Goal: Task Accomplishment & Management: Manage account settings

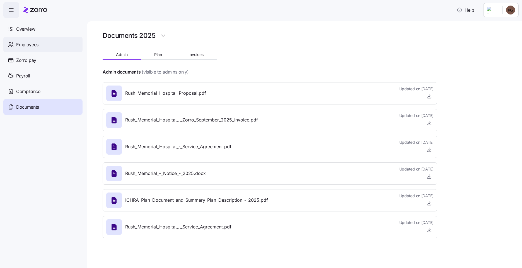
drag, startPoint x: 29, startPoint y: 42, endPoint x: 60, endPoint y: 47, distance: 31.8
click at [29, 42] on span "Employees" at bounding box center [27, 44] width 22 height 7
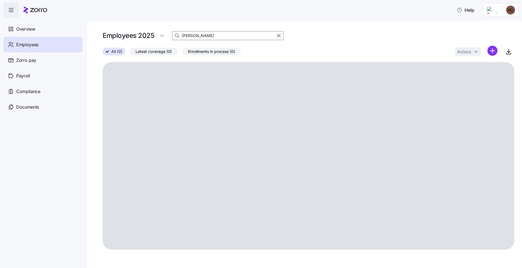
drag, startPoint x: 183, startPoint y: 37, endPoint x: 154, endPoint y: 35, distance: 29.9
click at [155, 36] on div "Employees 2025 [PERSON_NAME]" at bounding box center [308, 35] width 411 height 11
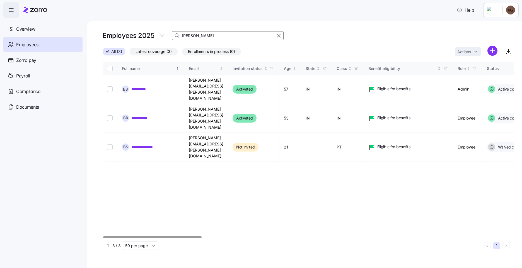
drag, startPoint x: 199, startPoint y: 36, endPoint x: 137, endPoint y: 35, distance: 61.9
click at [140, 36] on div "Employees 2025 [PERSON_NAME]" at bounding box center [308, 35] width 411 height 11
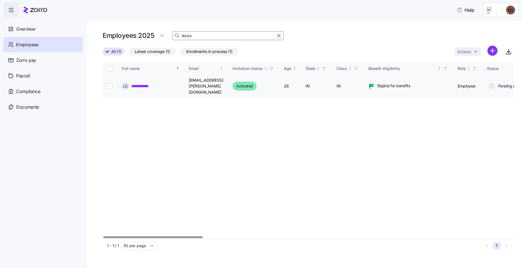
type input "lezza"
click at [149, 83] on link "**********" at bounding box center [143, 86] width 25 height 6
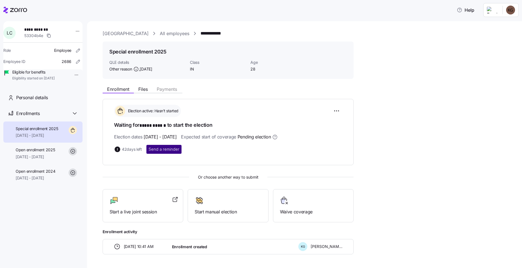
click at [173, 148] on span "Send a reminder" at bounding box center [164, 150] width 31 height 6
click at [187, 32] on link "All employees" at bounding box center [175, 33] width 30 height 7
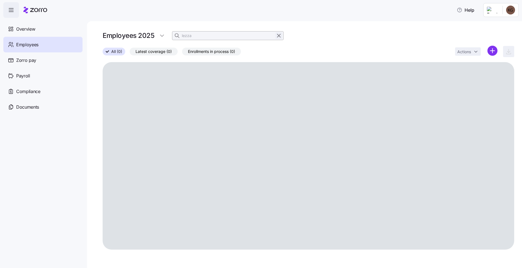
click at [277, 37] on icon "button" at bounding box center [279, 35] width 6 height 7
click at [179, 37] on icon "button" at bounding box center [178, 37] width 1 height 1
click at [199, 36] on input "[PERSON_NAME]" at bounding box center [228, 35] width 112 height 9
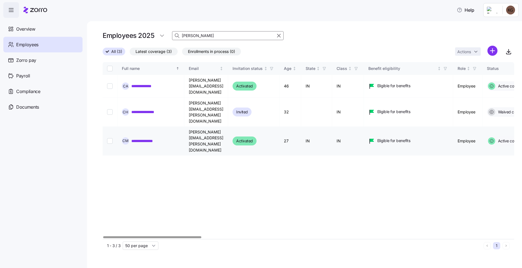
type input "[PERSON_NAME]"
click at [154, 138] on link "**********" at bounding box center [147, 141] width 32 height 6
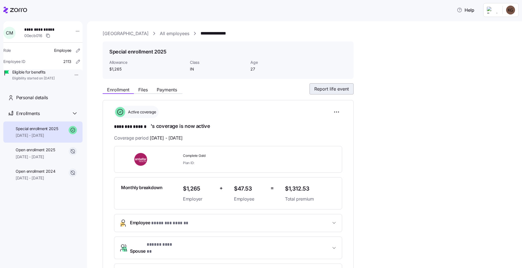
click at [341, 91] on span "Report life event" at bounding box center [331, 89] width 35 height 7
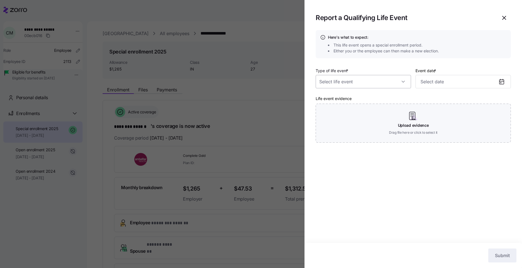
click at [394, 82] on input "Type of life event *" at bounding box center [363, 81] width 95 height 13
click at [379, 119] on div "Birth or new dependent" at bounding box center [363, 122] width 91 height 12
type input "Birth or new dependent"
click at [475, 76] on input "Event date *" at bounding box center [462, 81] width 95 height 13
click at [503, 83] on icon at bounding box center [501, 82] width 4 height 4
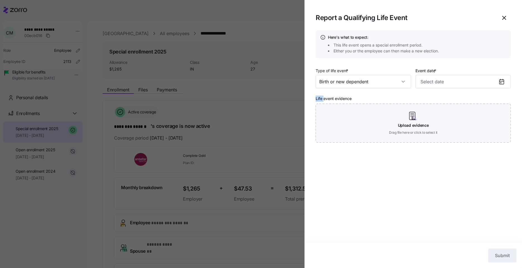
click at [503, 83] on icon at bounding box center [501, 82] width 4 height 4
drag, startPoint x: 503, startPoint y: 83, endPoint x: 479, endPoint y: 83, distance: 24.3
click at [479, 83] on input "Event date *" at bounding box center [462, 81] width 95 height 13
click at [457, 128] on button "3" at bounding box center [454, 127] width 13 height 13
type input "[DATE]"
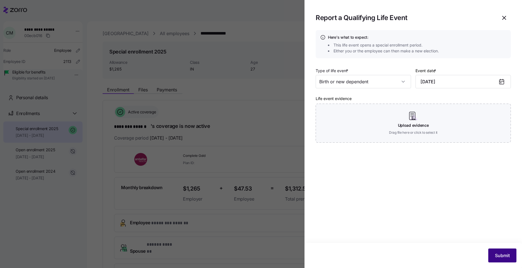
click at [504, 258] on span "Submit" at bounding box center [502, 255] width 15 height 7
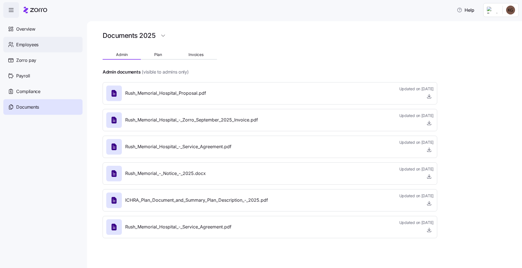
click at [40, 40] on div "Employees" at bounding box center [42, 45] width 79 height 16
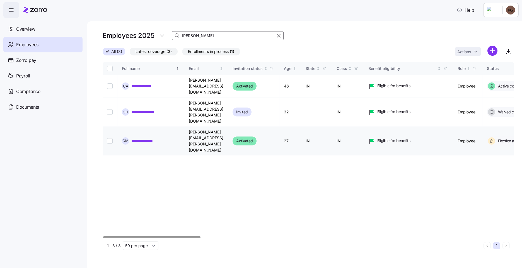
click at [155, 138] on link "**********" at bounding box center [147, 141] width 32 height 6
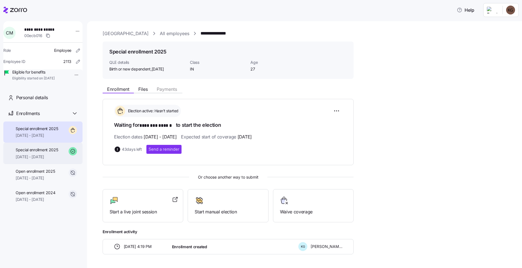
click at [20, 160] on span "[DATE] - [DATE]" at bounding box center [37, 157] width 43 height 6
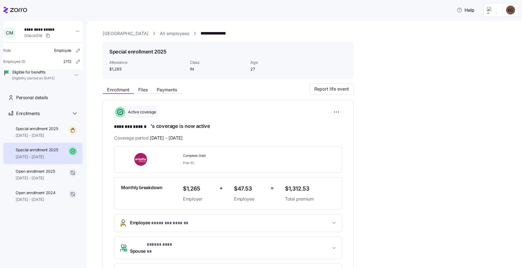
click at [175, 33] on link "All employees" at bounding box center [175, 33] width 30 height 7
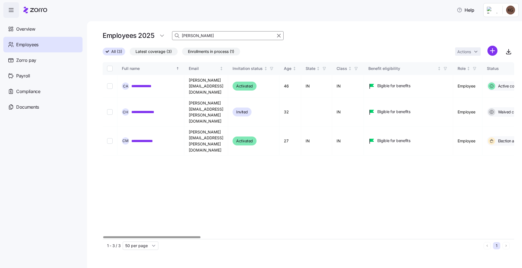
drag, startPoint x: 202, startPoint y: 35, endPoint x: 151, endPoint y: 35, distance: 50.2
click at [152, 34] on div "Employees 2025 courtney" at bounding box center [308, 35] width 411 height 11
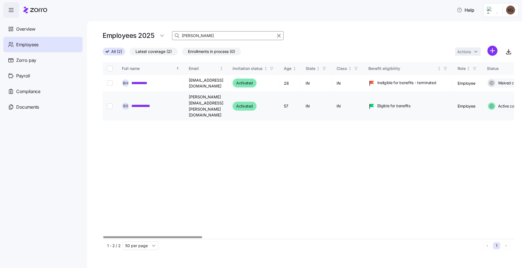
type input "brad"
click at [145, 103] on link "**********" at bounding box center [143, 106] width 25 height 6
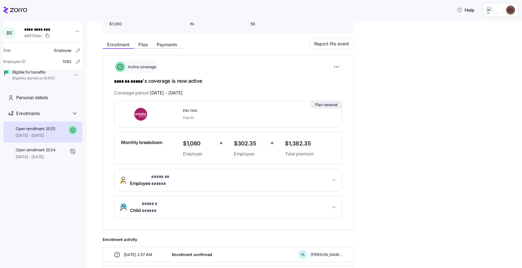
scroll to position [45, 0]
click at [146, 45] on span "Files" at bounding box center [142, 45] width 9 height 4
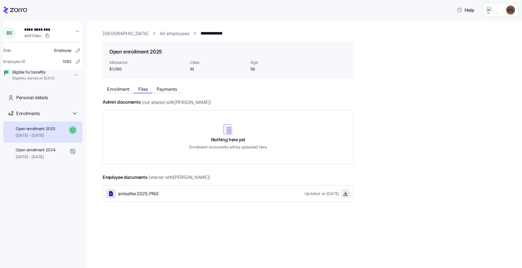
click at [343, 194] on icon "button" at bounding box center [346, 194] width 6 height 6
drag, startPoint x: 174, startPoint y: 33, endPoint x: 171, endPoint y: 33, distance: 3.1
click at [174, 33] on link "All employees" at bounding box center [175, 33] width 30 height 7
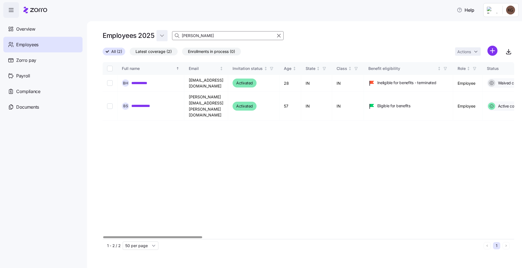
drag, startPoint x: 192, startPoint y: 36, endPoint x: 167, endPoint y: 36, distance: 24.8
click at [167, 36] on div "Employees 2025 brad" at bounding box center [308, 35] width 411 height 11
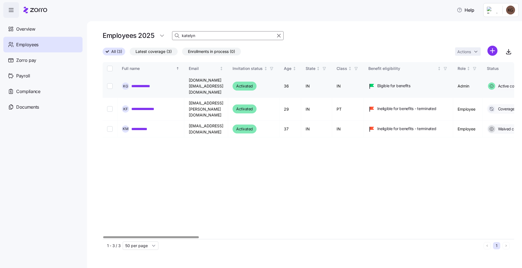
type input "katelyn"
click at [228, 84] on td "katelyn.green@rushmemorial.com" at bounding box center [206, 86] width 44 height 23
click at [141, 84] on link "**********" at bounding box center [144, 86] width 26 height 6
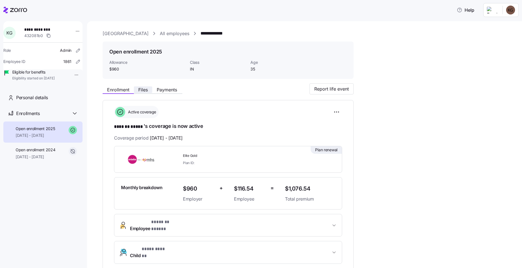
click at [143, 89] on span "Files" at bounding box center [142, 90] width 9 height 4
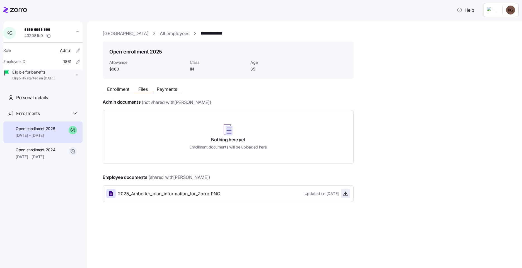
click at [344, 195] on icon "button" at bounding box center [346, 194] width 6 height 6
